Goal: Task Accomplishment & Management: Manage account settings

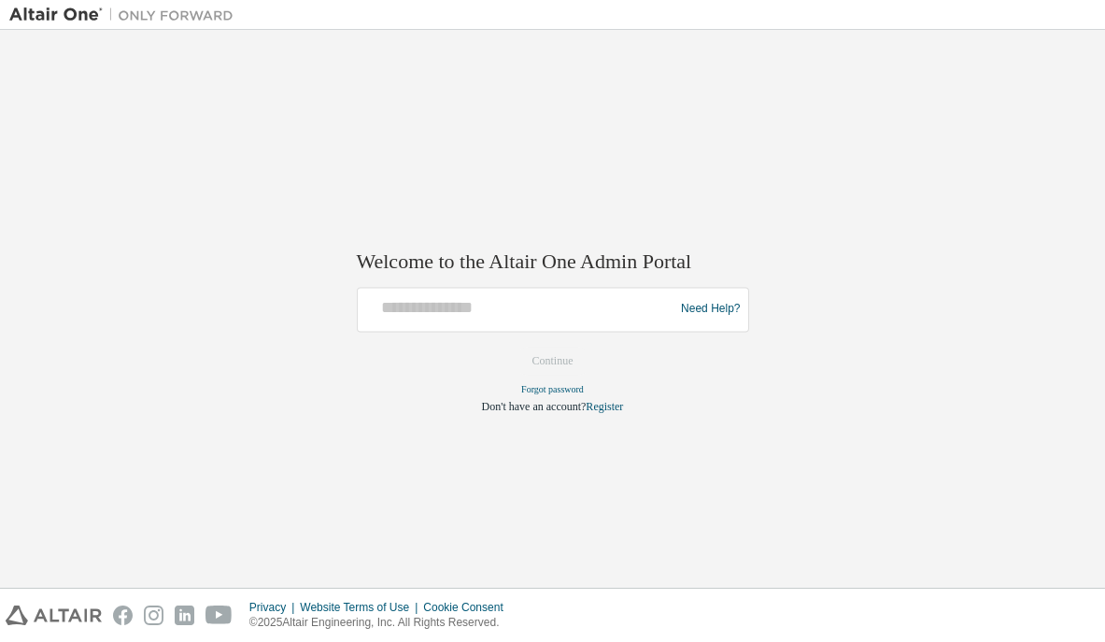
click at [594, 322] on div at bounding box center [518, 308] width 307 height 35
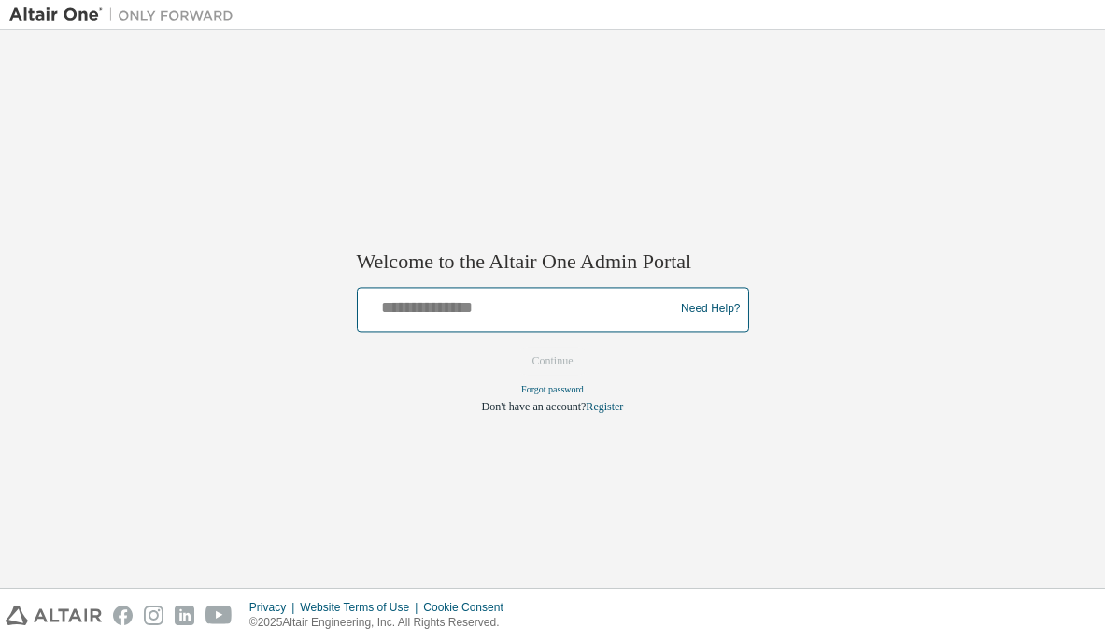
click at [479, 304] on input "text" at bounding box center [518, 304] width 307 height 27
type input "**********"
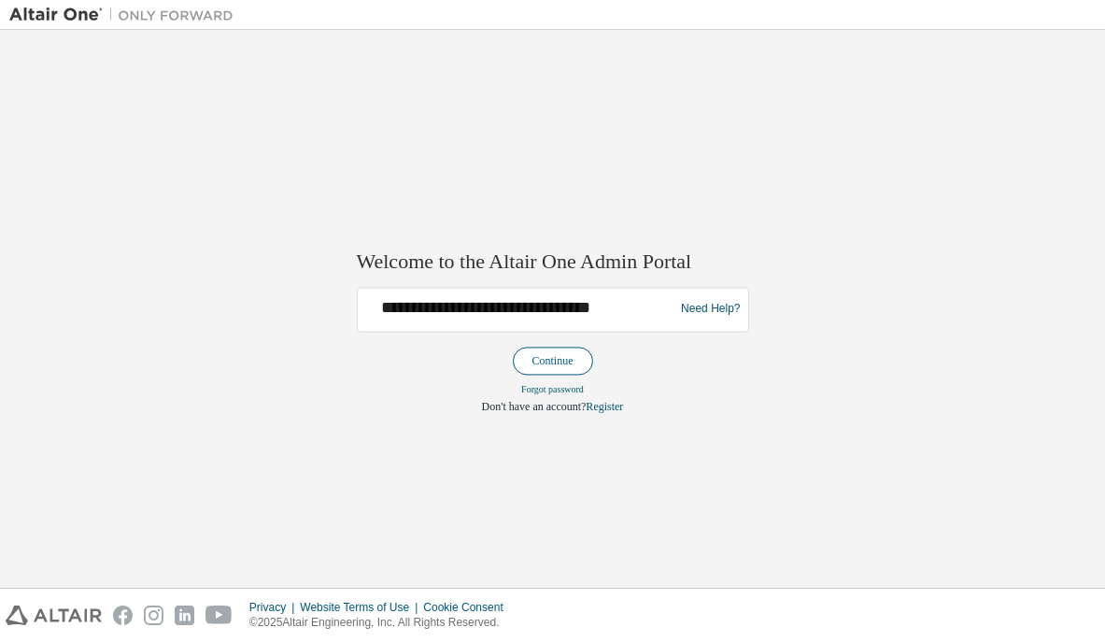
click at [545, 356] on button "Continue" at bounding box center [553, 360] width 80 height 28
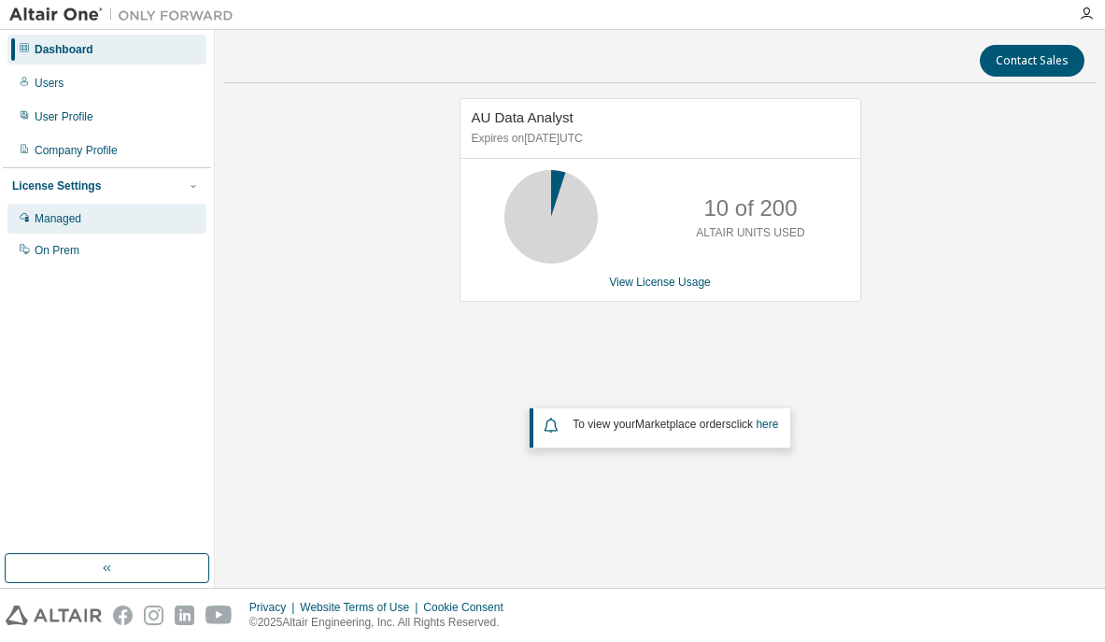
click at [76, 216] on div "Managed" at bounding box center [58, 218] width 47 height 15
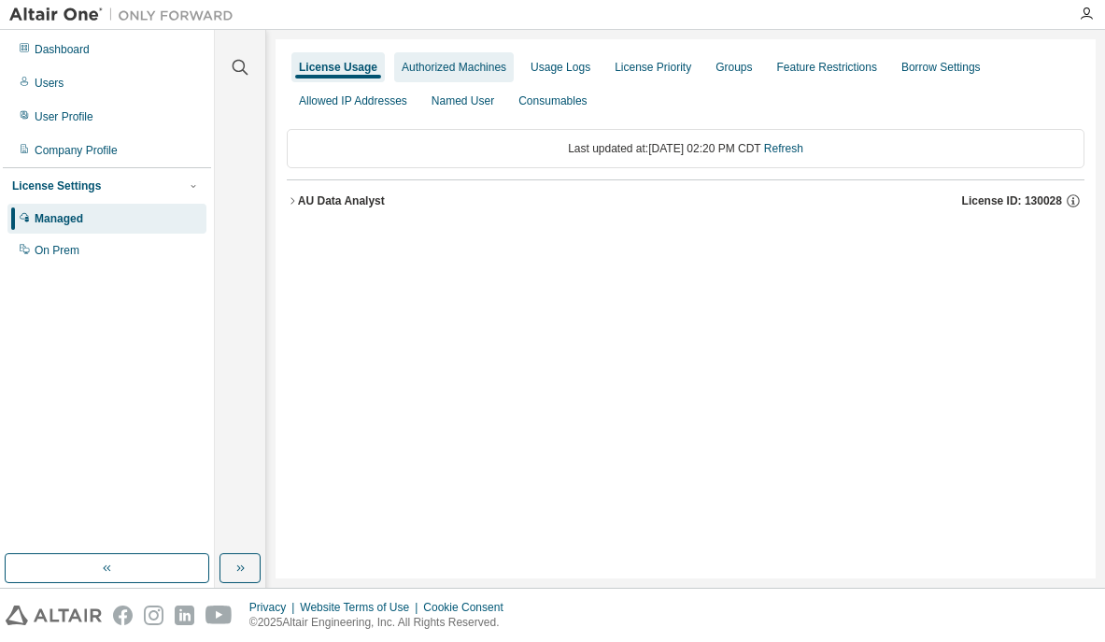
click at [420, 58] on div "Authorized Machines" at bounding box center [454, 67] width 120 height 30
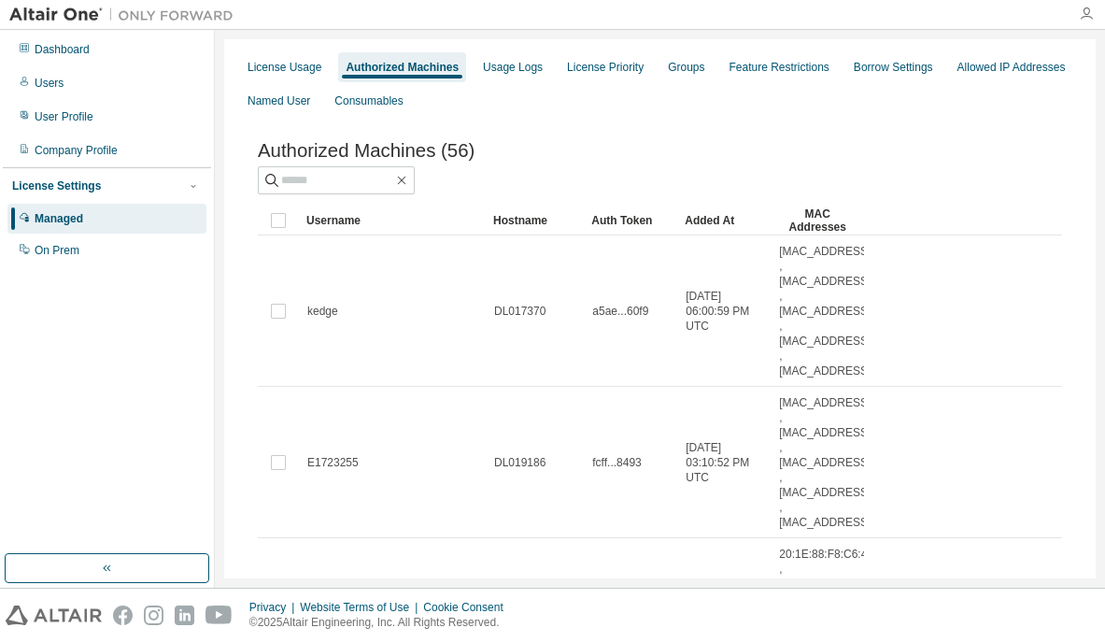
click at [1086, 13] on icon "button" at bounding box center [1086, 14] width 15 height 15
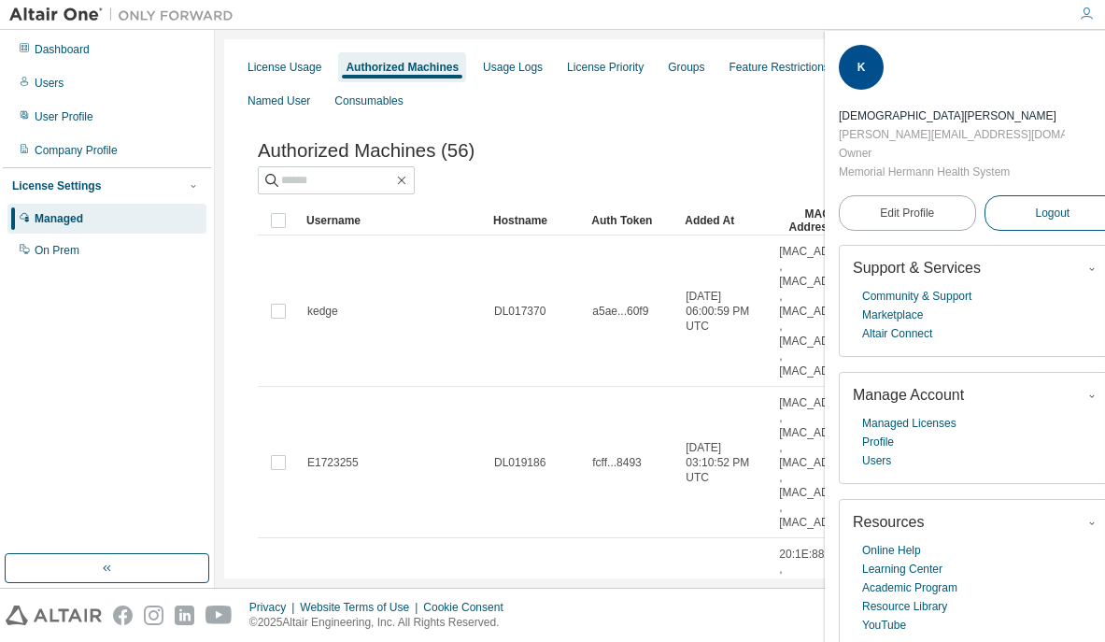
click at [1037, 208] on span "Logout" at bounding box center [1052, 213] width 35 height 19
